Goal: Transaction & Acquisition: Purchase product/service

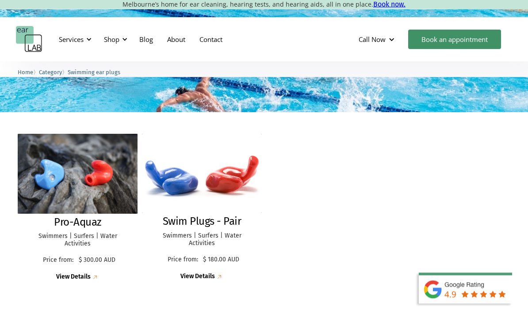
scroll to position [180, 0]
click at [54, 191] on img at bounding box center [77, 174] width 121 height 80
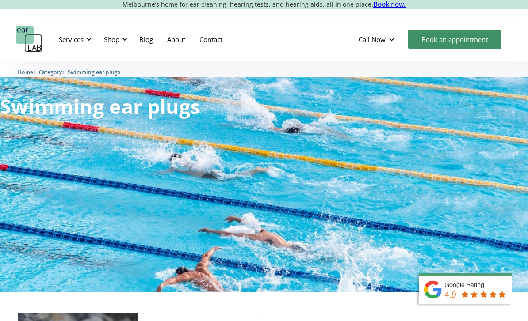
scroll to position [208, 0]
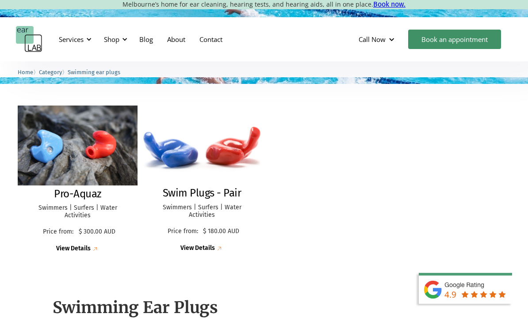
click at [184, 158] on img at bounding box center [201, 145] width 123 height 82
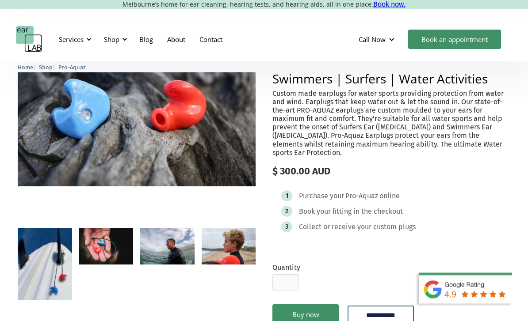
scroll to position [71, 0]
click at [97, 244] on img "open lightbox" at bounding box center [106, 247] width 54 height 36
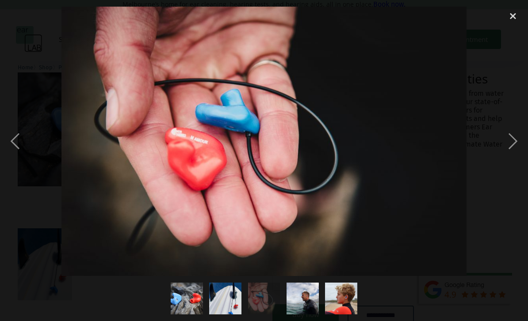
click at [505, 161] on div "next image" at bounding box center [513, 142] width 30 height 270
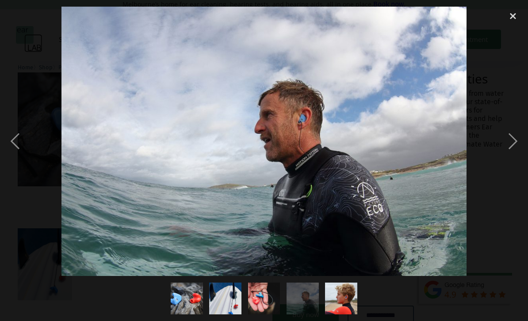
click at [503, 163] on div "next image" at bounding box center [513, 142] width 30 height 270
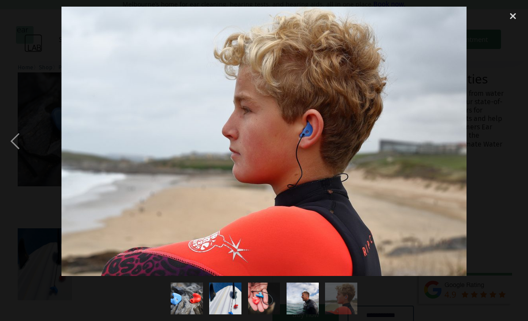
click at [501, 165] on div "next image" at bounding box center [513, 142] width 30 height 270
click at [512, 20] on div "close lightbox" at bounding box center [513, 16] width 30 height 19
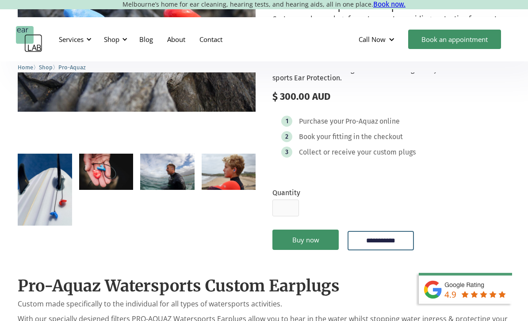
scroll to position [145, 0]
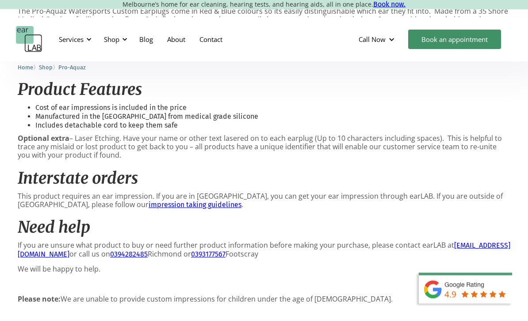
click at [111, 35] on div "Shop" at bounding box center [111, 39] width 15 height 9
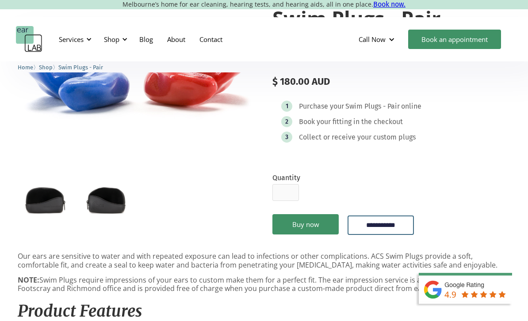
scroll to position [109, 0]
